Goal: Task Accomplishment & Management: Manage account settings

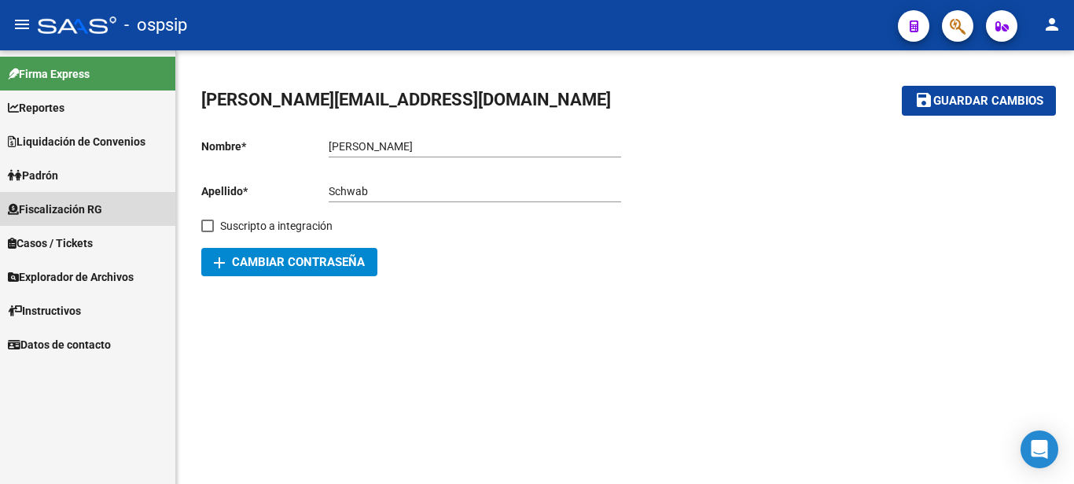
click at [48, 203] on span "Fiscalización RG" at bounding box center [55, 209] width 94 height 17
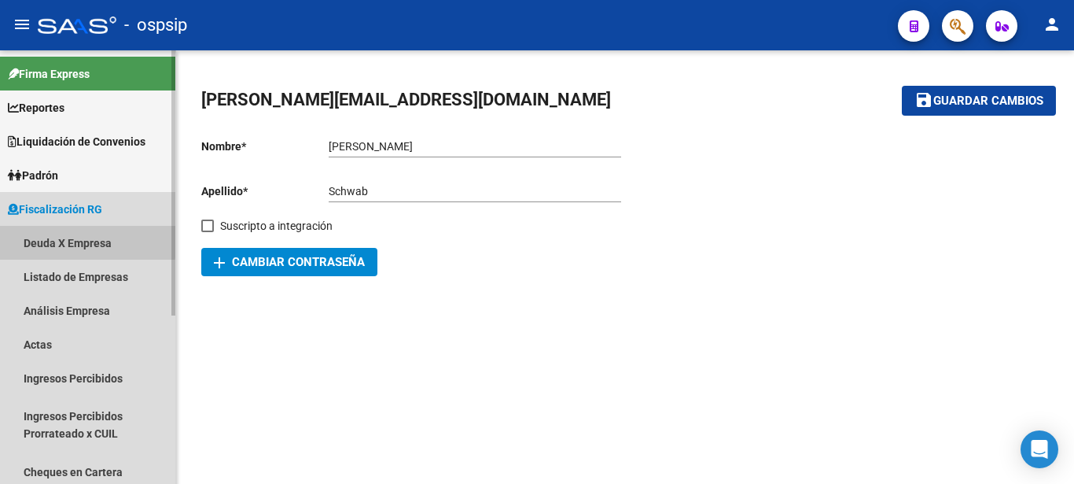
click at [53, 238] on link "Deuda X Empresa" at bounding box center [87, 243] width 175 height 34
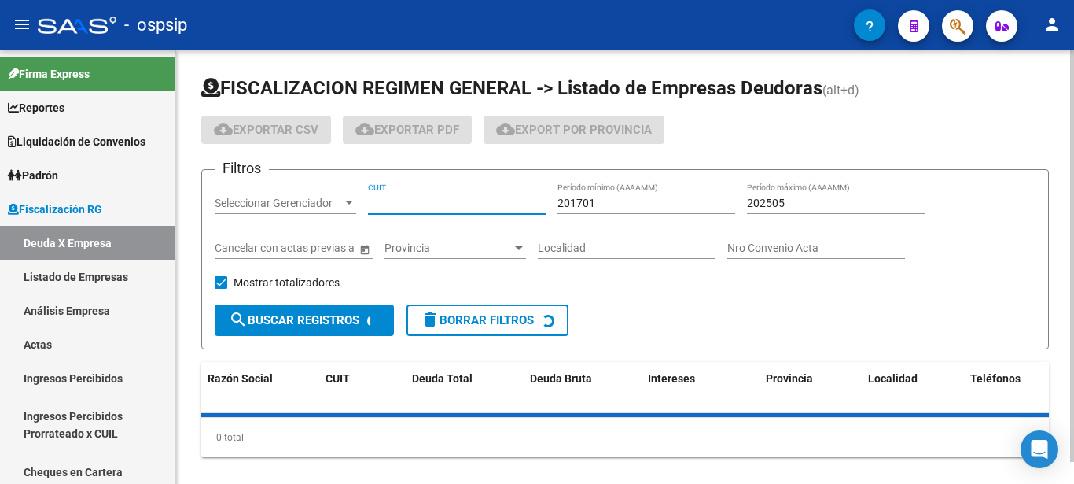
click at [407, 208] on input "CUIT" at bounding box center [457, 203] width 178 height 13
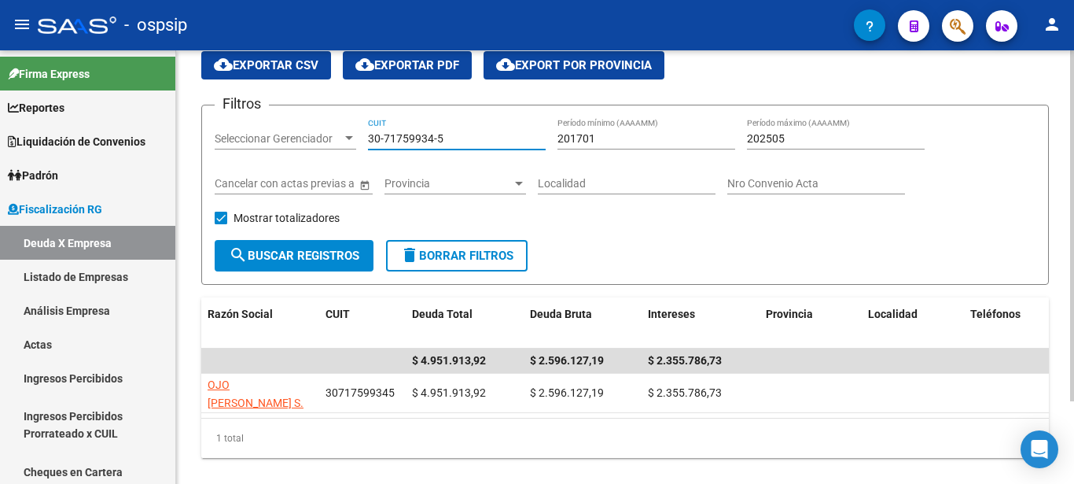
scroll to position [102, 0]
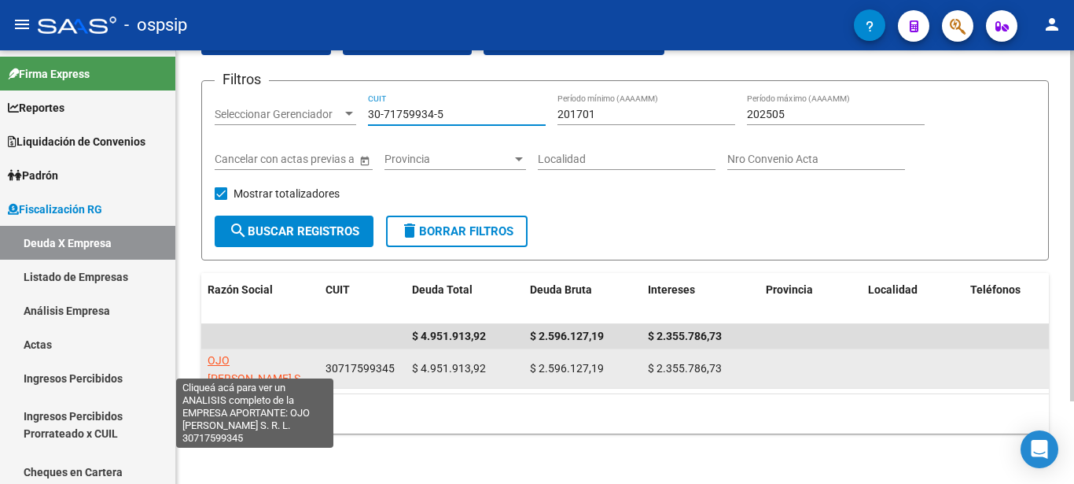
type input "30-71759934-5"
click at [275, 354] on span "OJO [PERSON_NAME] S. R. L." at bounding box center [256, 378] width 96 height 49
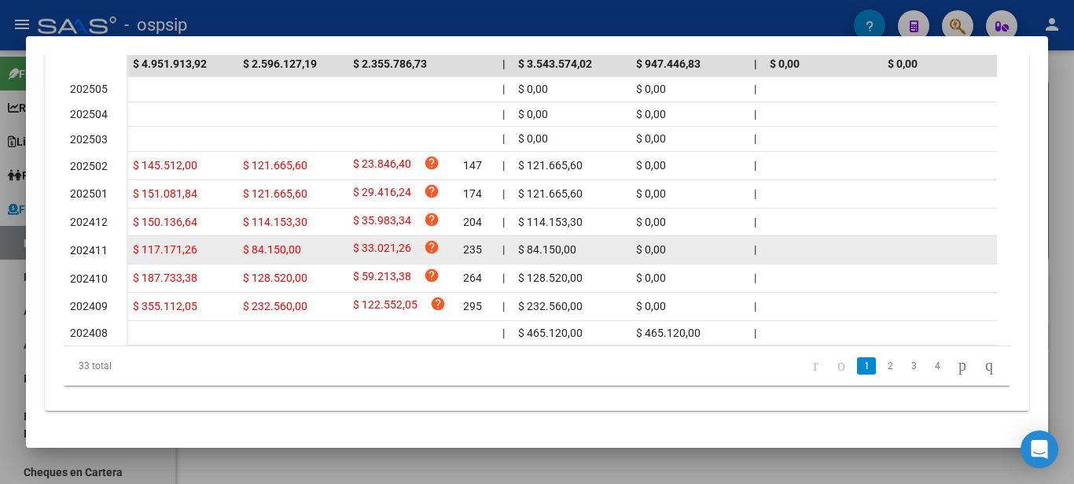
scroll to position [574, 0]
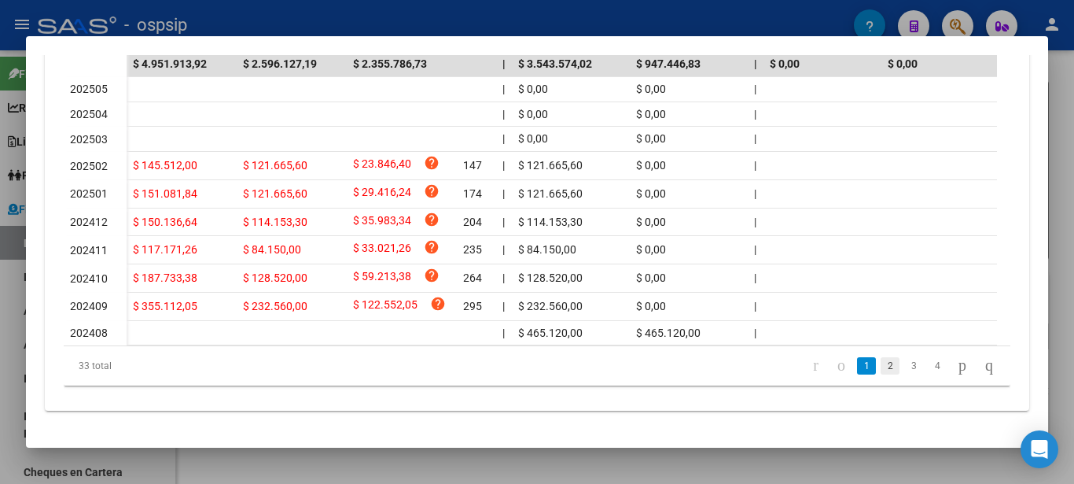
click at [881, 367] on link "2" at bounding box center [890, 365] width 19 height 17
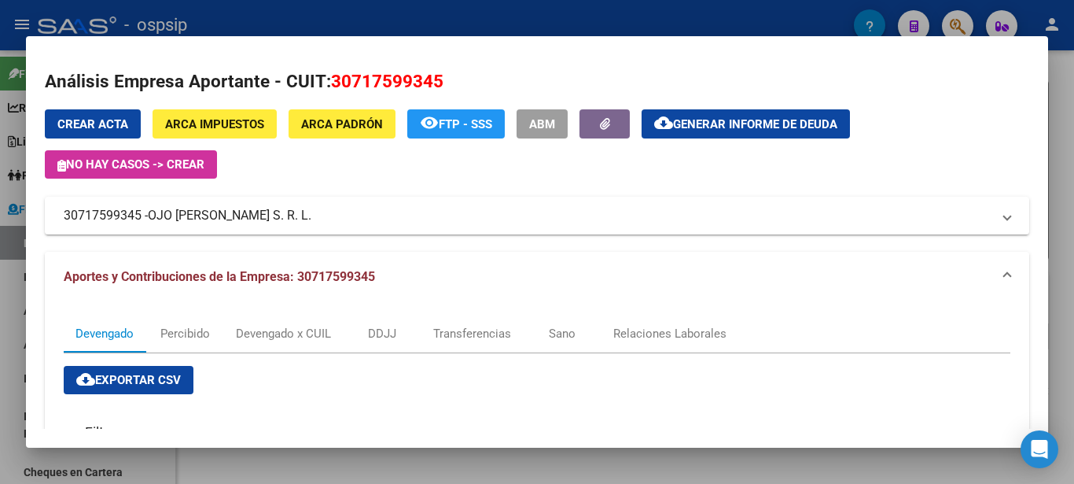
scroll to position [0, 0]
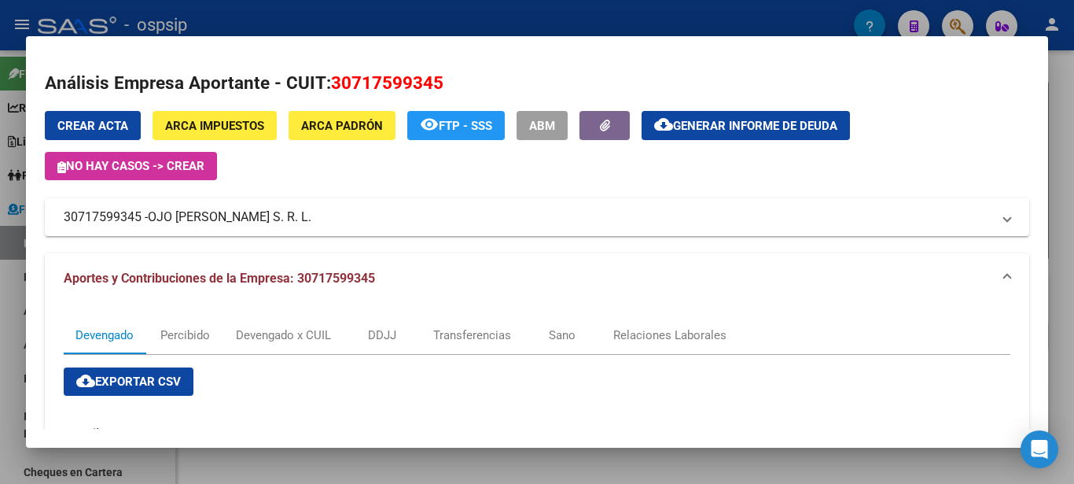
click at [456, 119] on span "remove_red_eye FTP - SSS" at bounding box center [456, 125] width 72 height 14
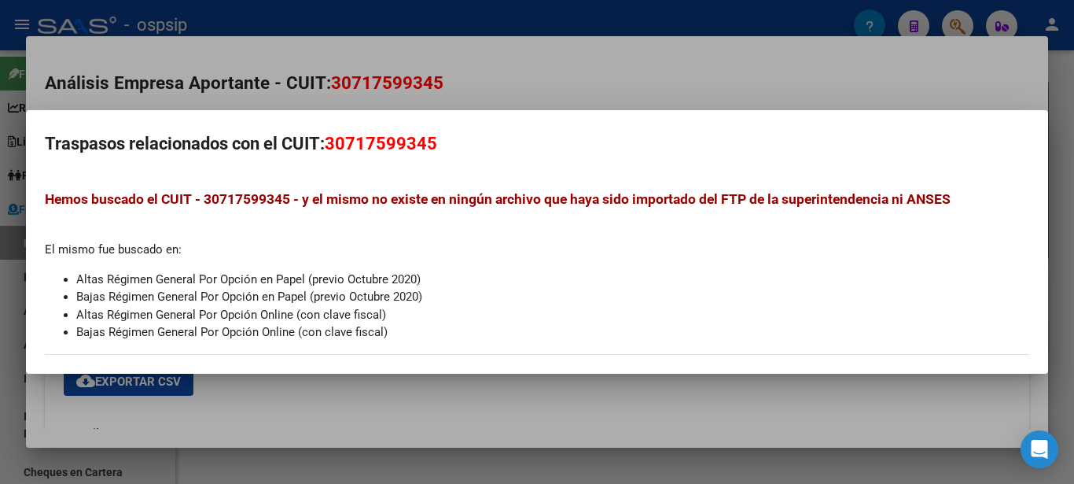
click at [587, 85] on div at bounding box center [537, 242] width 1074 height 484
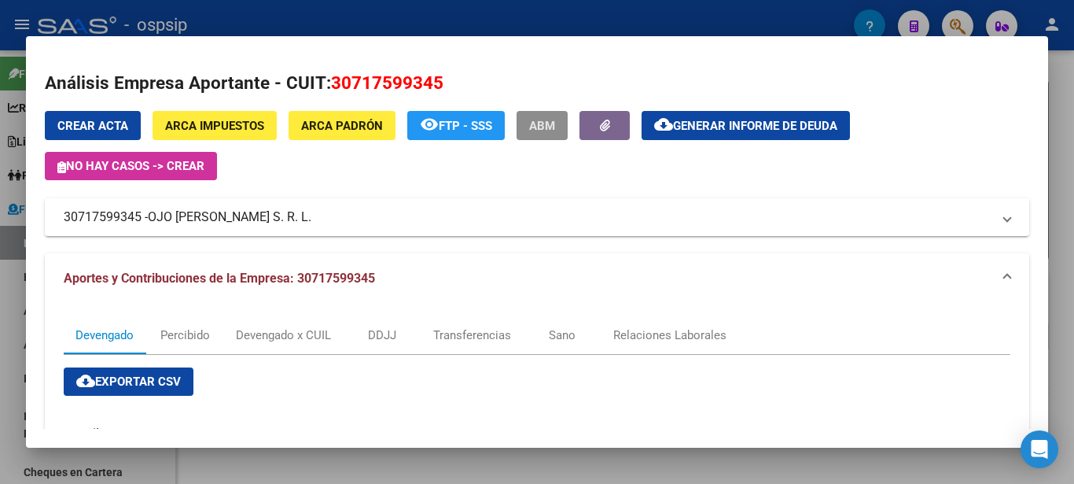
click at [550, 123] on span "ABM" at bounding box center [542, 126] width 26 height 14
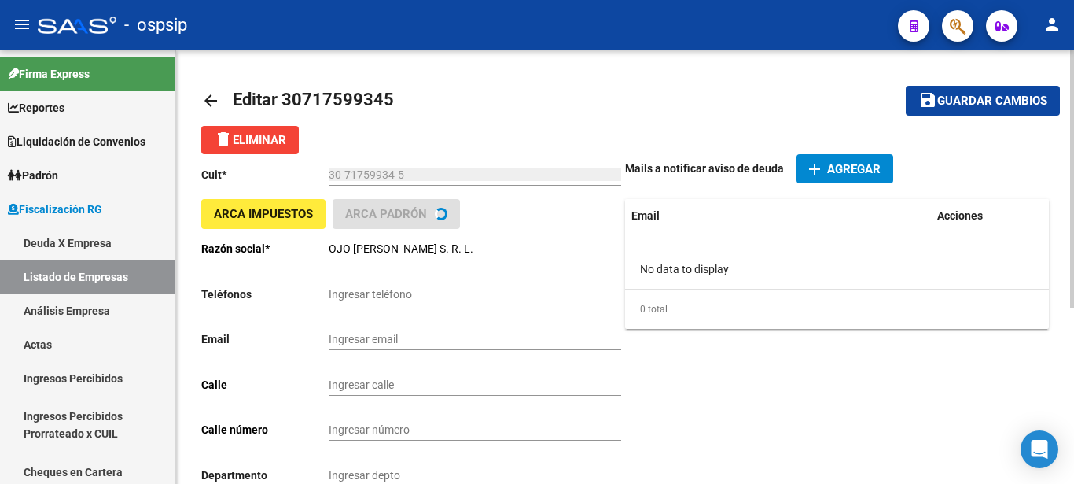
type input "[PERSON_NAME]"
type input "4218"
type input "1708"
type input "MORON"
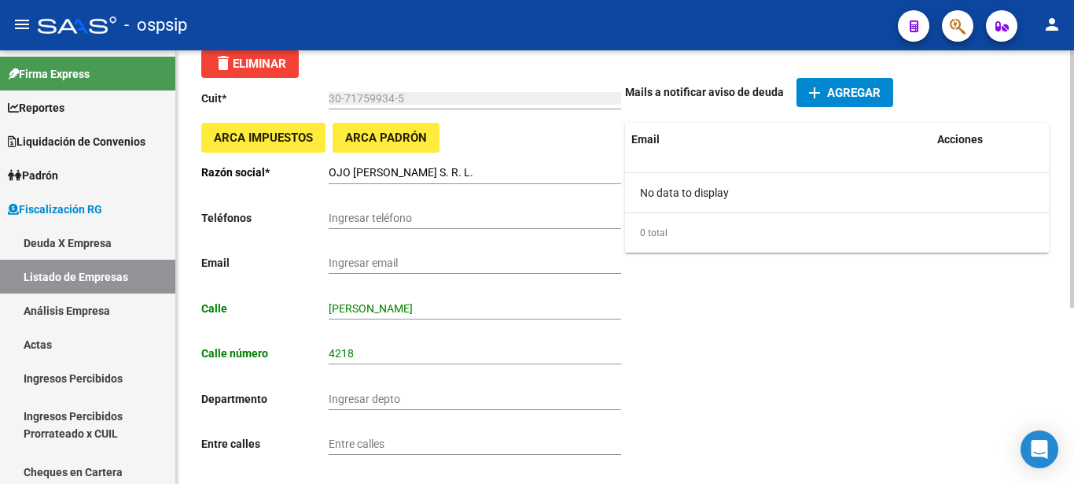
scroll to position [57, 0]
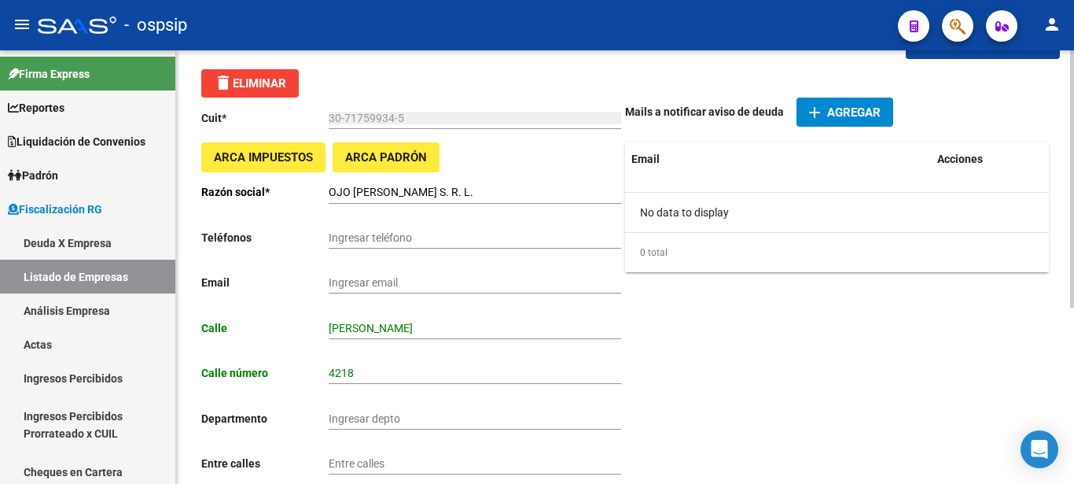
click at [385, 152] on span "ARCA Padrón" at bounding box center [386, 158] width 82 height 14
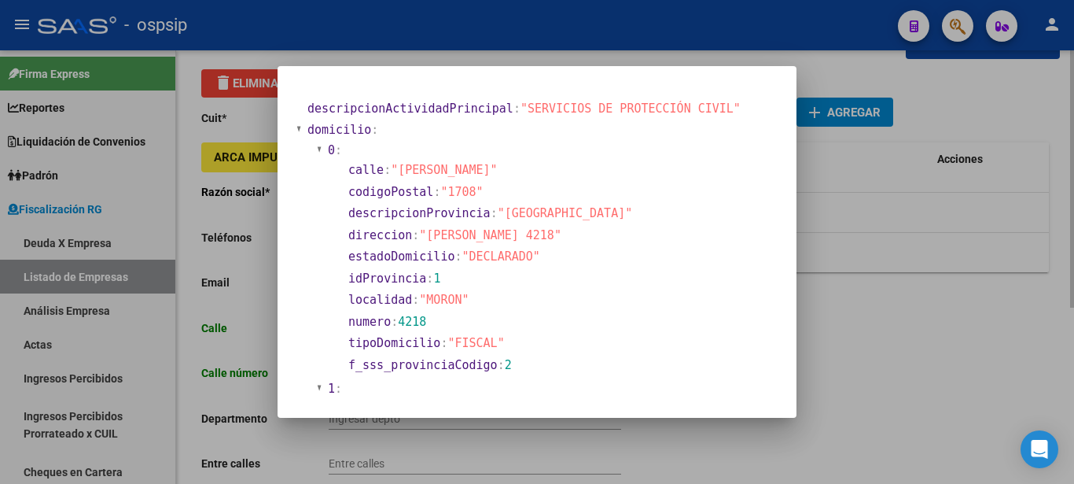
scroll to position [594, 0]
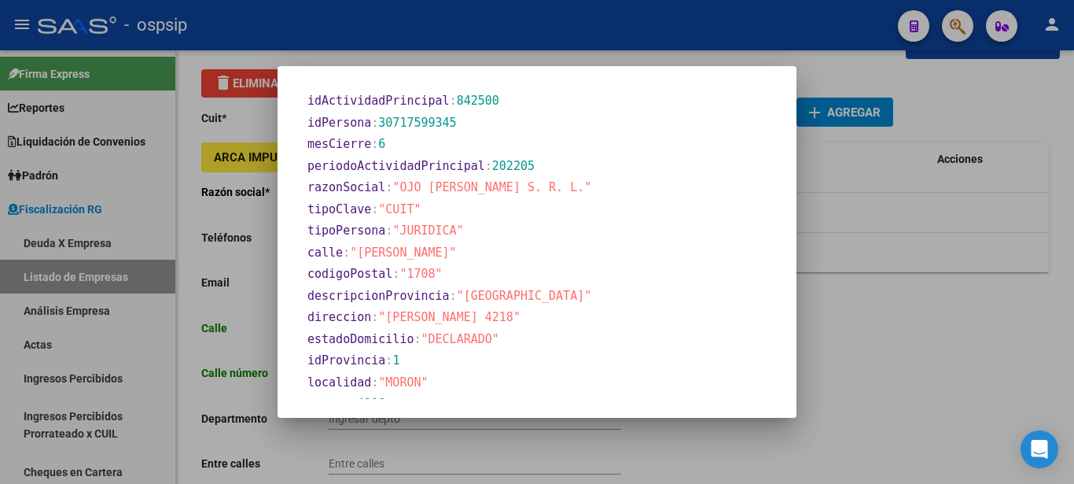
click at [920, 72] on div at bounding box center [537, 242] width 1074 height 484
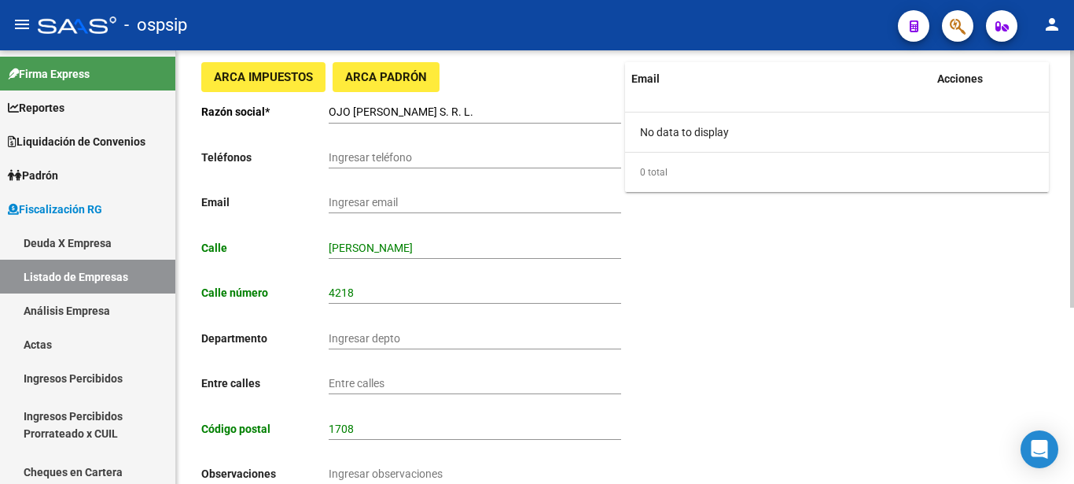
scroll to position [217, 0]
